Goal: Information Seeking & Learning: Learn about a topic

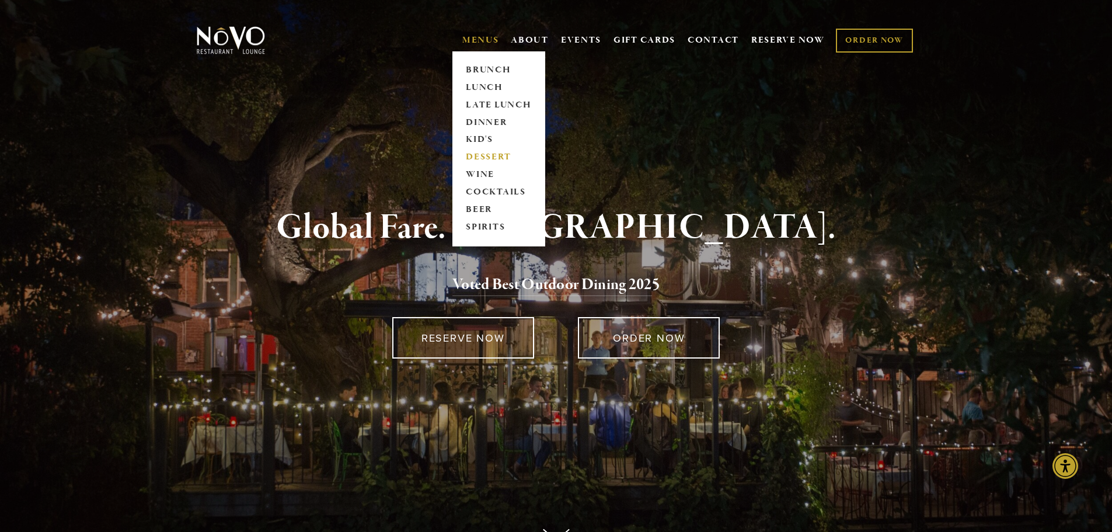
click at [488, 159] on link "DESSERT" at bounding box center [498, 158] width 73 height 18
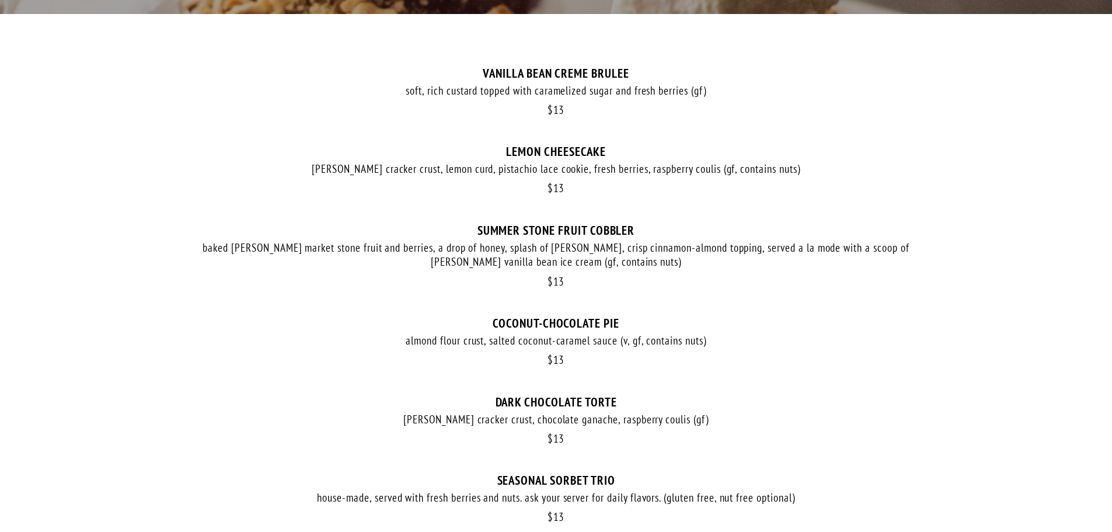
scroll to position [350, 0]
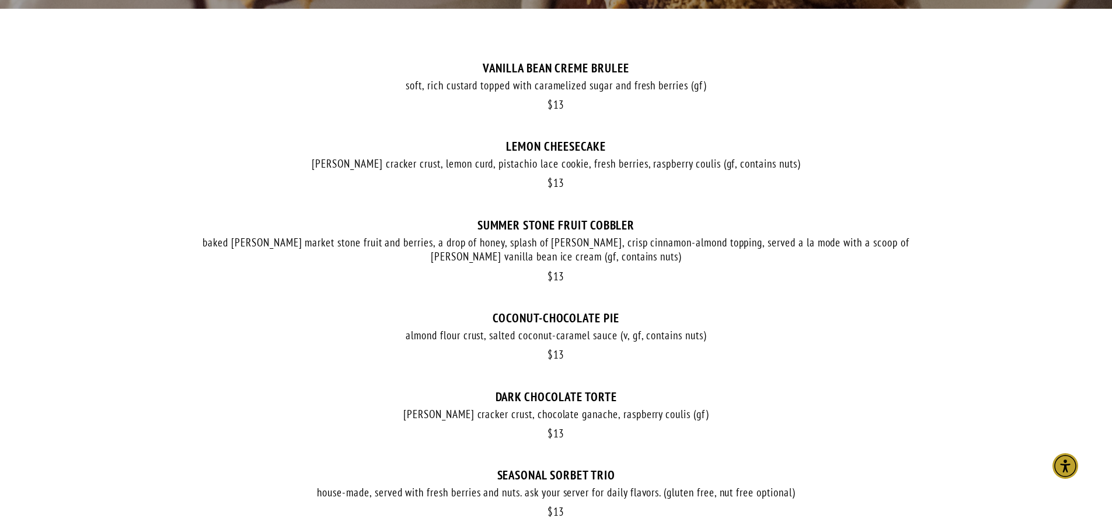
click at [561, 247] on div "baked [PERSON_NAME] market stone fruit and berries, a drop of honey, splash of …" at bounding box center [556, 249] width 724 height 29
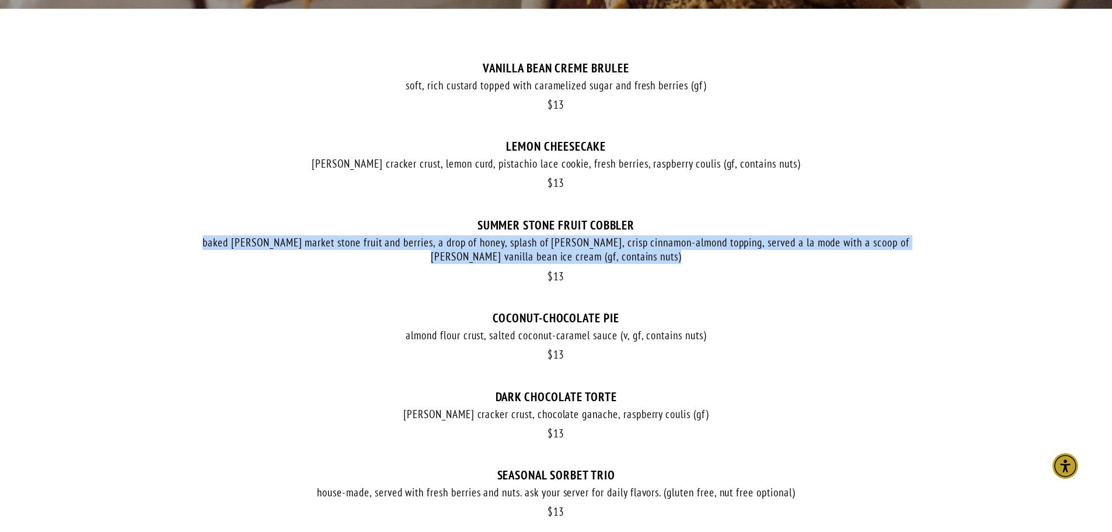
click at [561, 247] on div "baked [PERSON_NAME] market stone fruit and berries, a drop of honey, splash of …" at bounding box center [556, 249] width 724 height 29
copy div "baked [PERSON_NAME] market stone fruit and berries, a drop of honey, splash of …"
